Goal: Contribute content: Contribute content

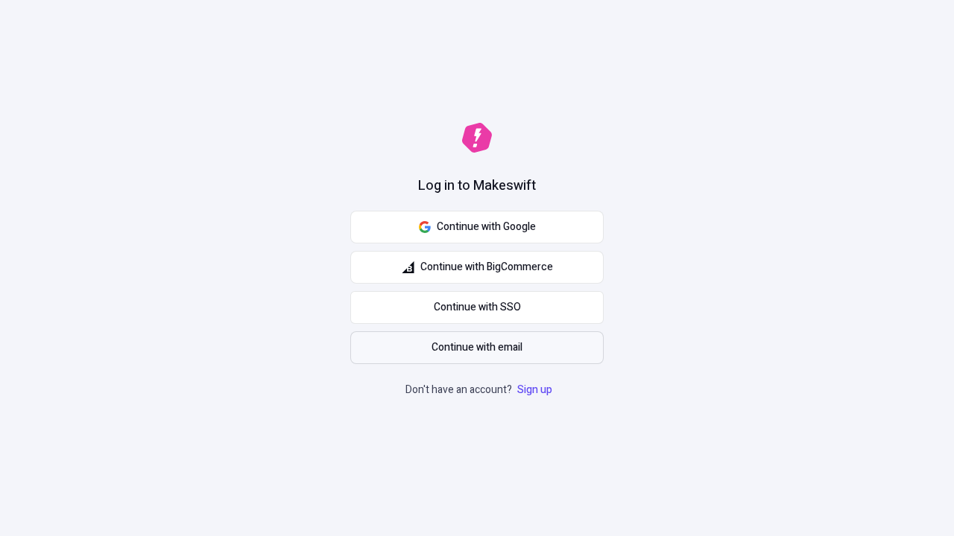
click at [477, 348] on span "Continue with email" at bounding box center [476, 348] width 91 height 16
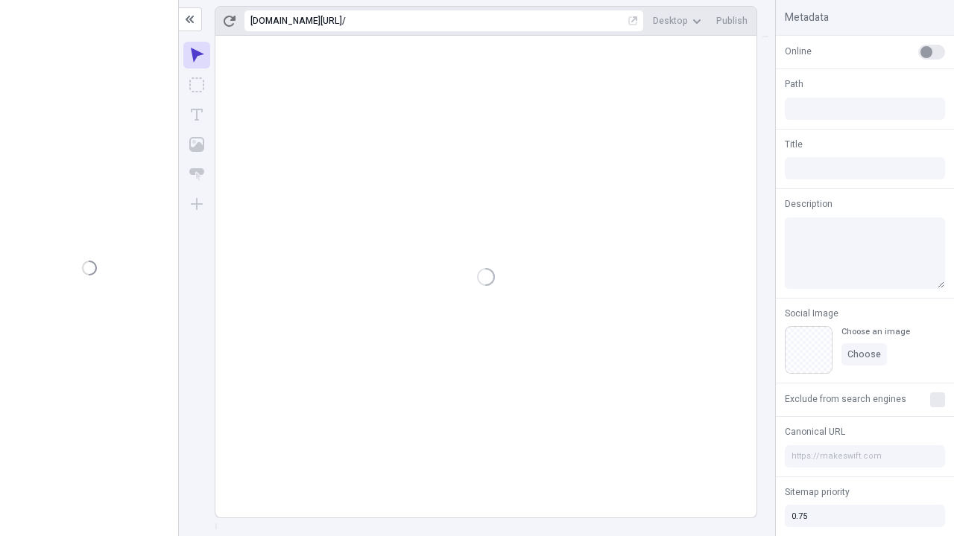
type input "/deep-link-acidus"
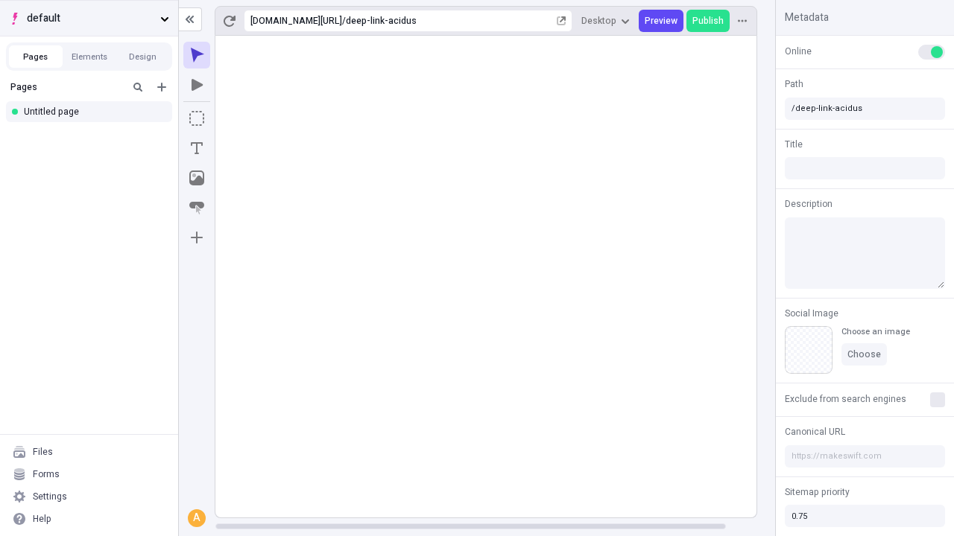
click at [89, 18] on span "default" at bounding box center [90, 18] width 127 height 16
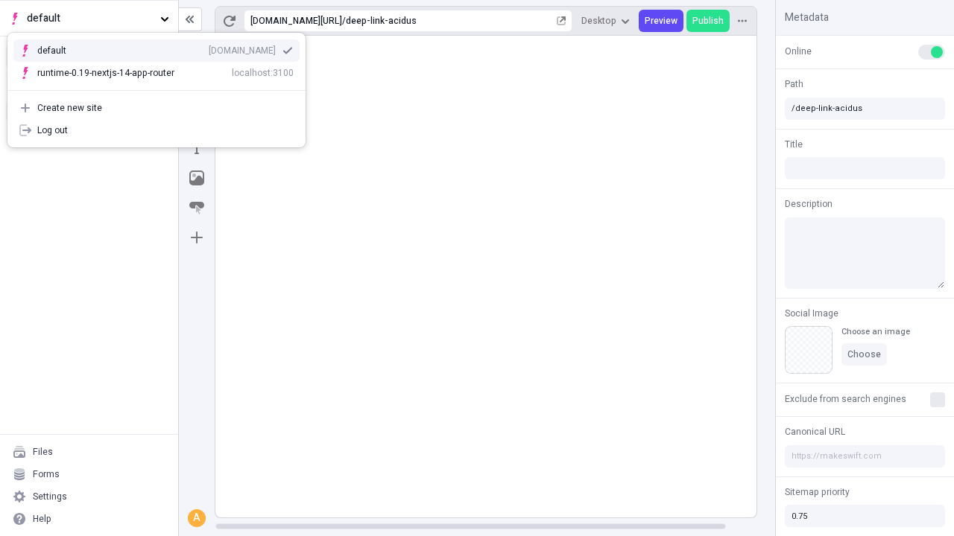
click at [209, 48] on div "qee9k4dy7d.staging.makeswift.site" at bounding box center [242, 51] width 67 height 12
click at [162, 87] on icon "Add new" at bounding box center [161, 87] width 9 height 9
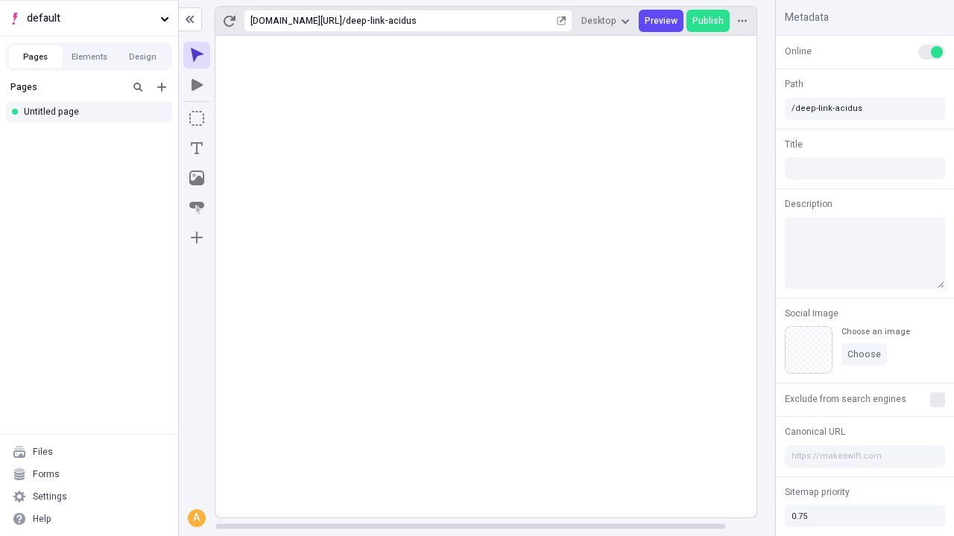
click at [93, 136] on div "Blank page" at bounding box center [93, 138] width 143 height 22
type input "/page"
click at [197, 118] on icon "Box" at bounding box center [196, 118] width 15 height 15
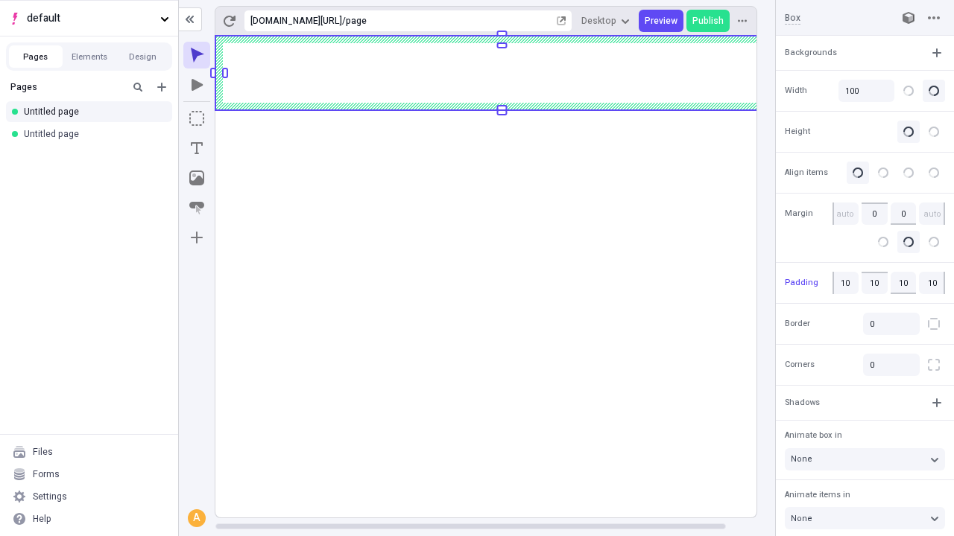
click at [197, 178] on icon "Image" at bounding box center [196, 178] width 15 height 15
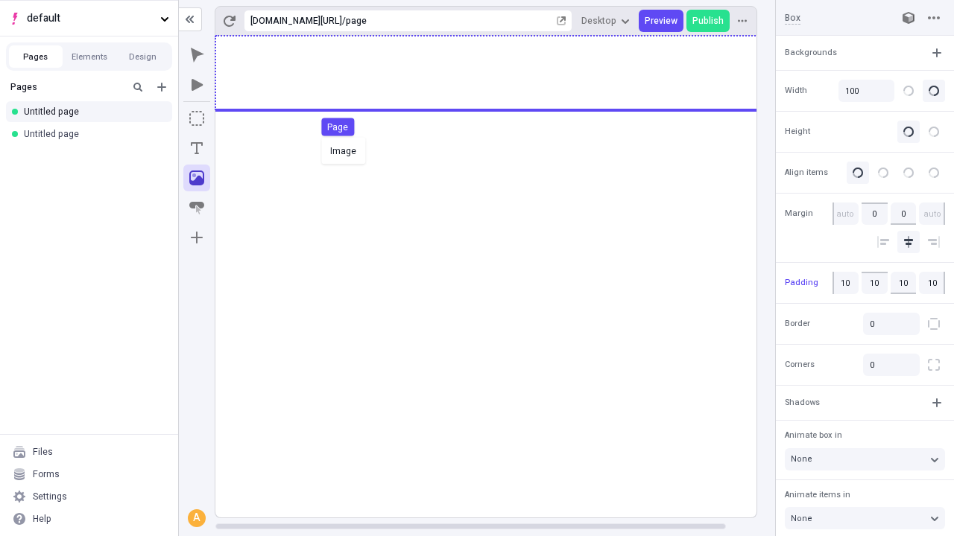
click at [501, 73] on div "Image Page" at bounding box center [477, 268] width 954 height 536
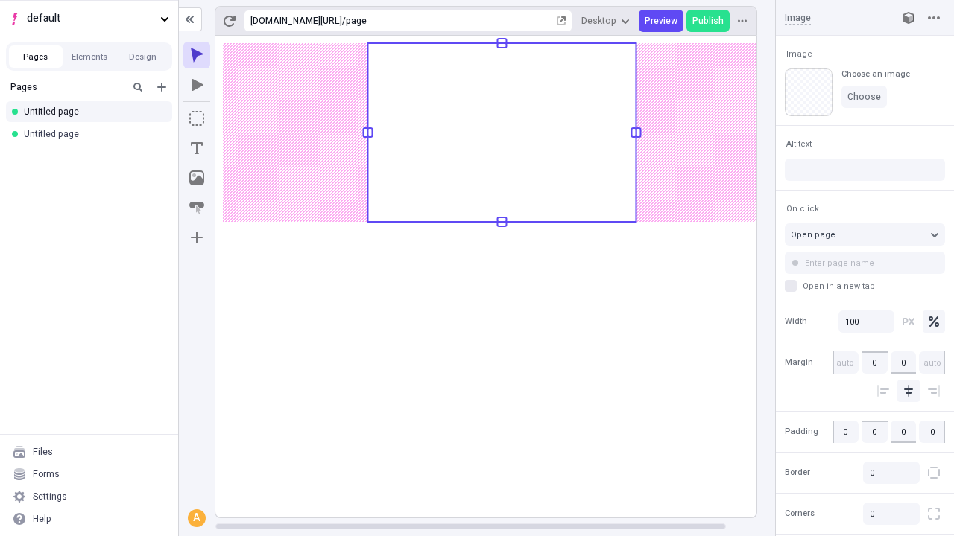
click at [197, 148] on icon "Text" at bounding box center [197, 148] width 12 height 12
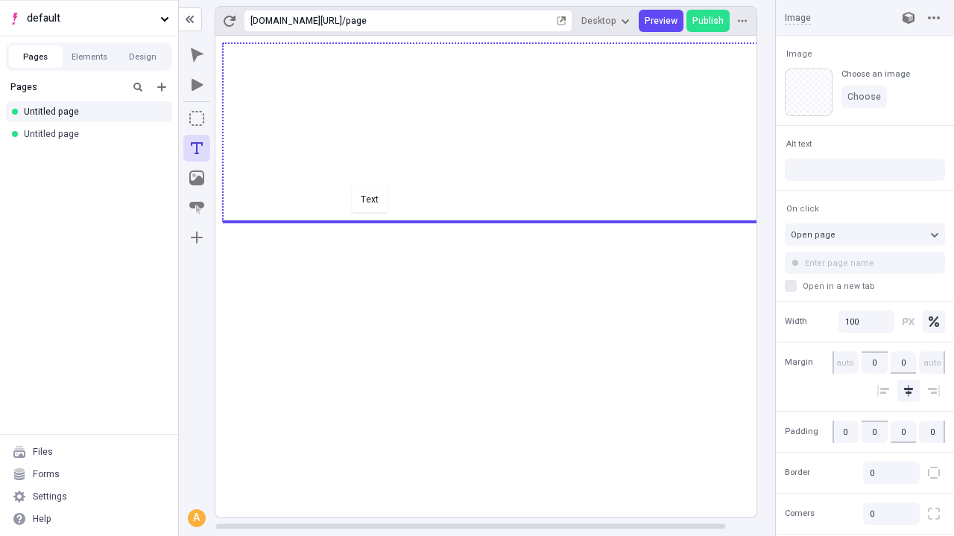
click at [501, 221] on div "Text" at bounding box center [477, 268] width 954 height 536
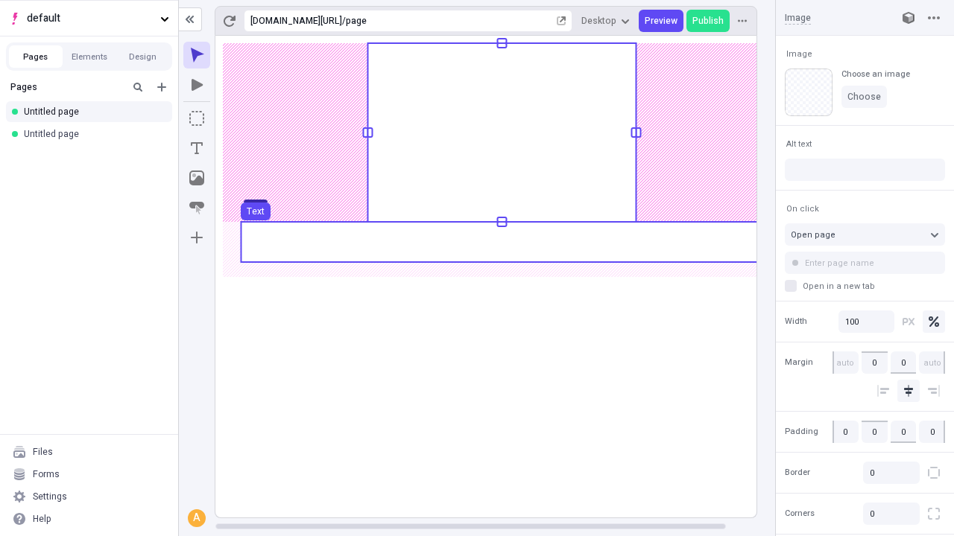
click at [501, 242] on use at bounding box center [501, 242] width 521 height 40
click at [501, 242] on rect at bounding box center [501, 277] width 573 height 482
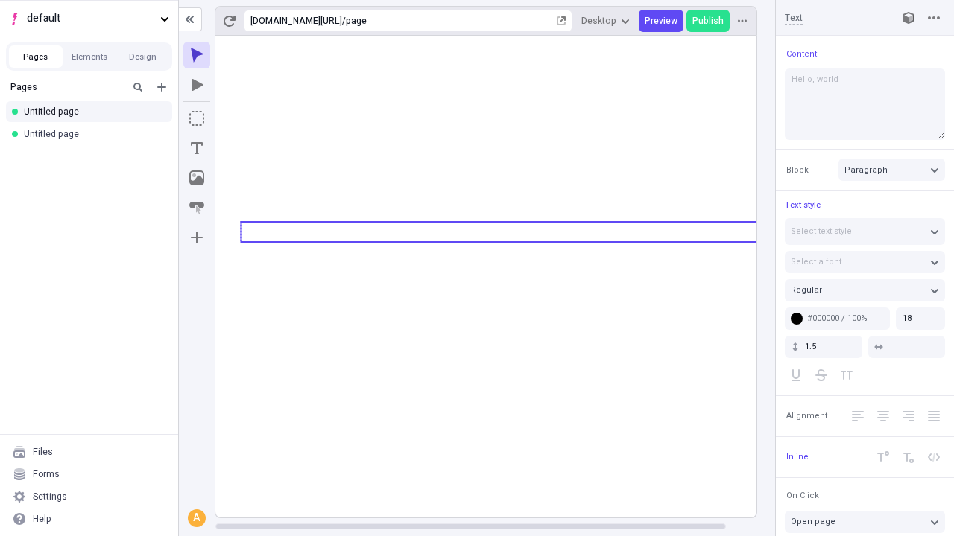
type textarea "Hello, world!"
click at [197, 178] on icon "Image" at bounding box center [196, 178] width 15 height 15
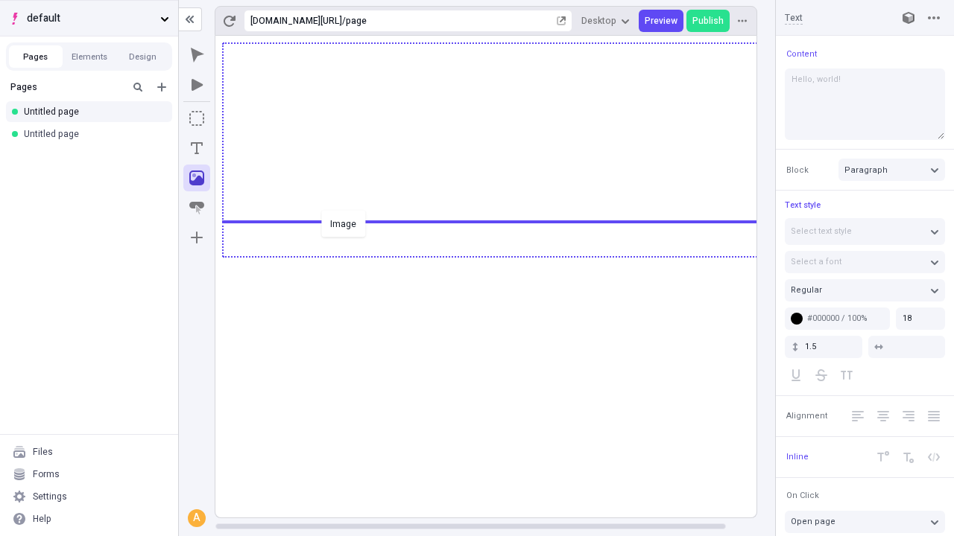
click at [501, 256] on div "Image" at bounding box center [477, 268] width 954 height 536
